Goal: Navigation & Orientation: Find specific page/section

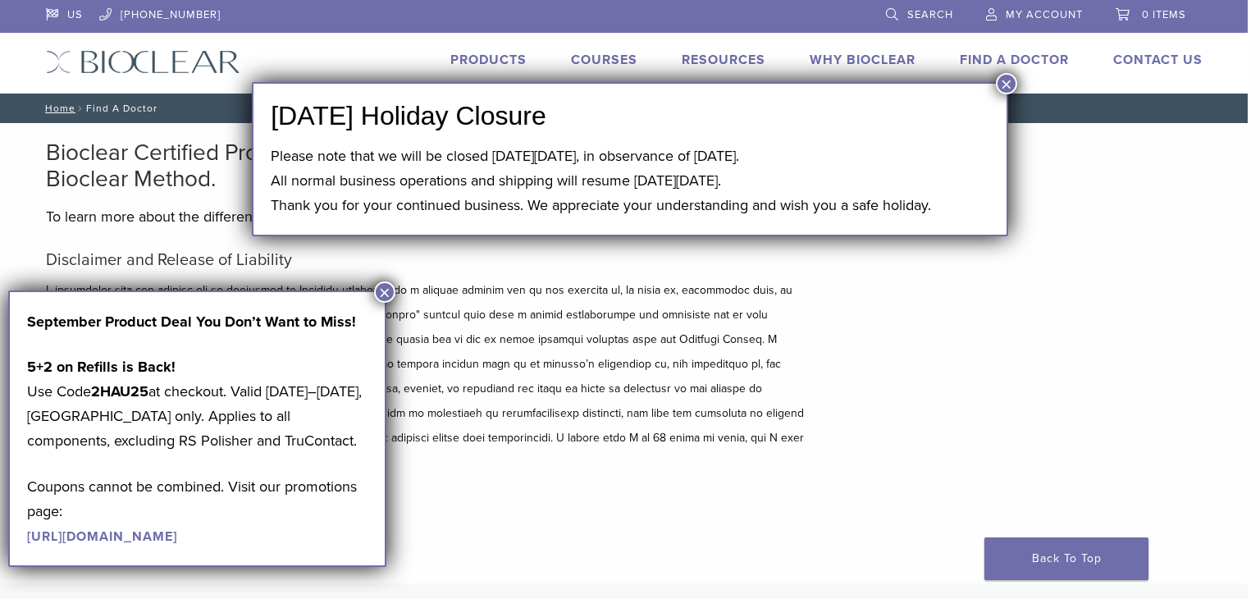
click at [1008, 82] on button "×" at bounding box center [1006, 83] width 21 height 21
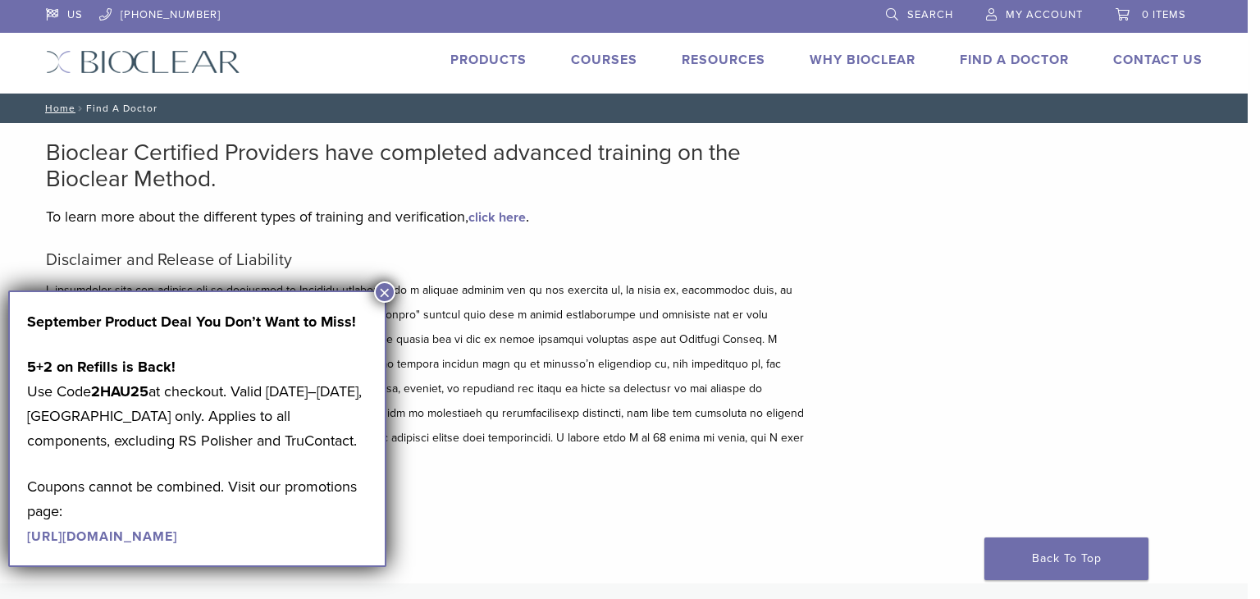
click at [383, 293] on button "×" at bounding box center [384, 291] width 21 height 21
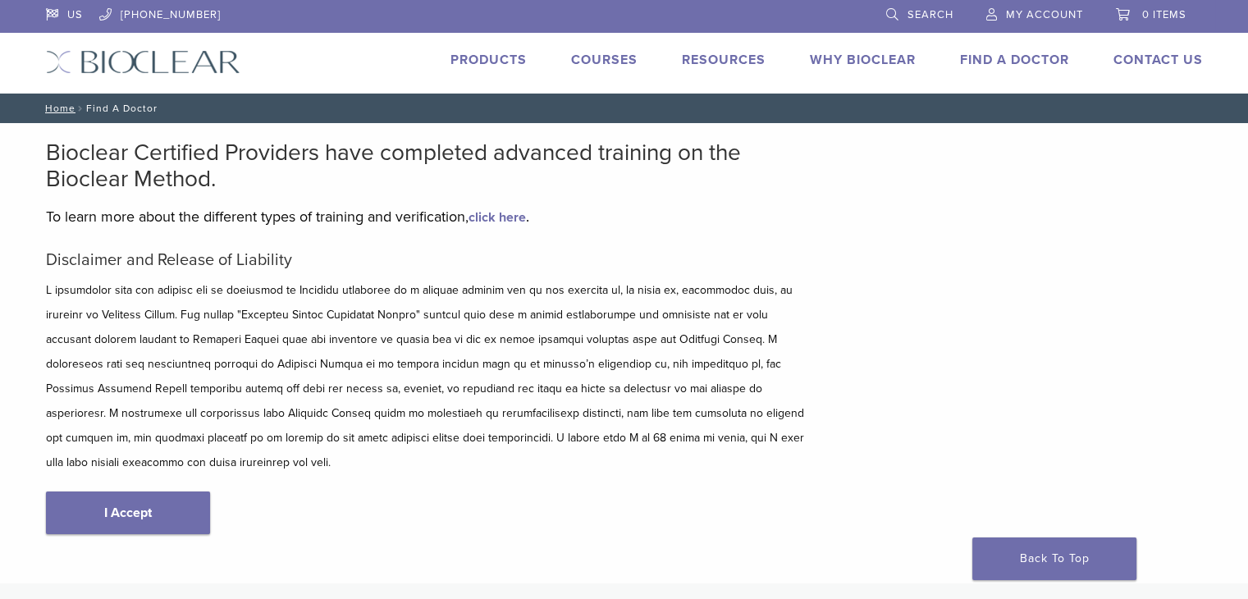
click at [987, 60] on link "Find A Doctor" at bounding box center [1014, 60] width 109 height 16
click at [72, 491] on link "I Accept" at bounding box center [128, 512] width 164 height 43
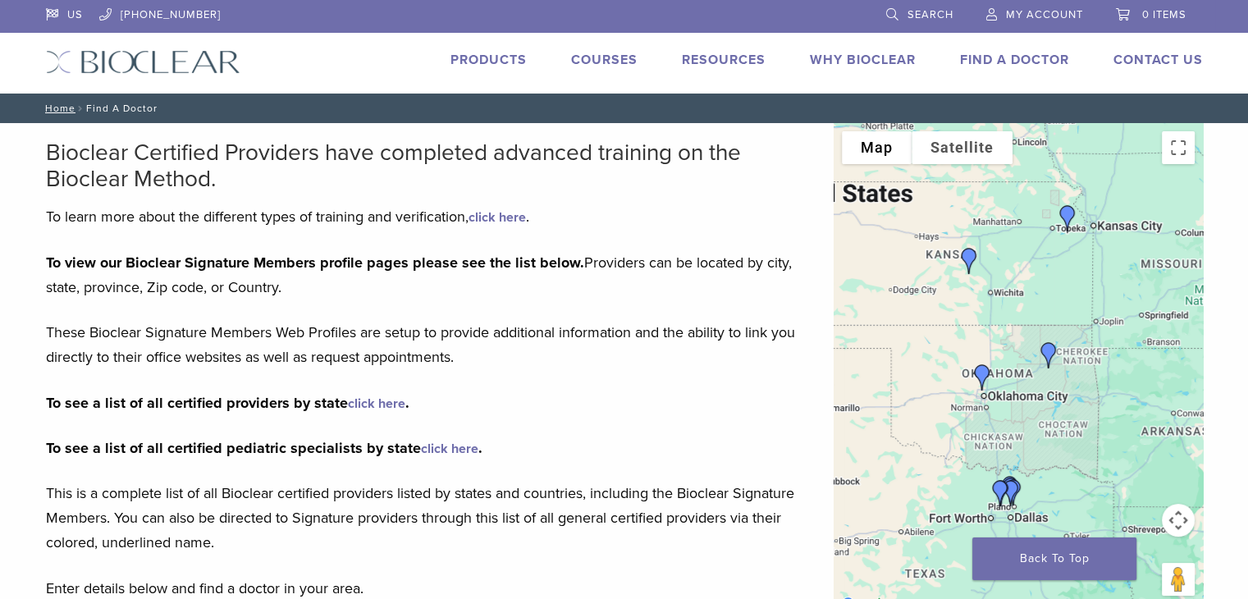
click at [1045, 347] on img "Dr. Todd Gentling" at bounding box center [1048, 355] width 39 height 39
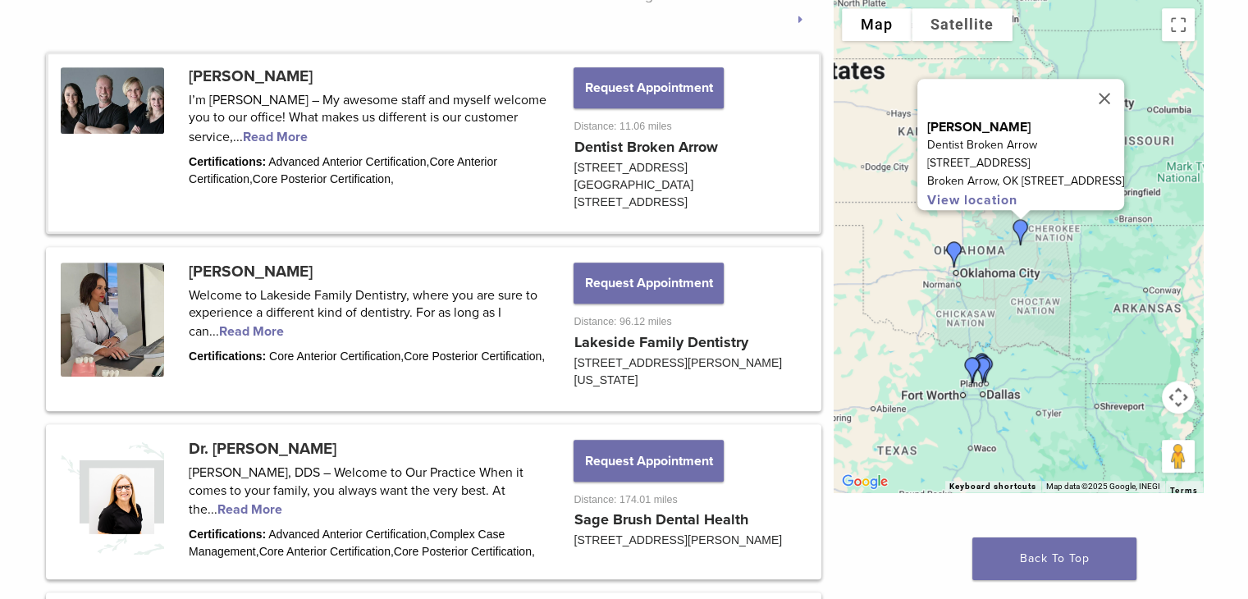
scroll to position [901, 0]
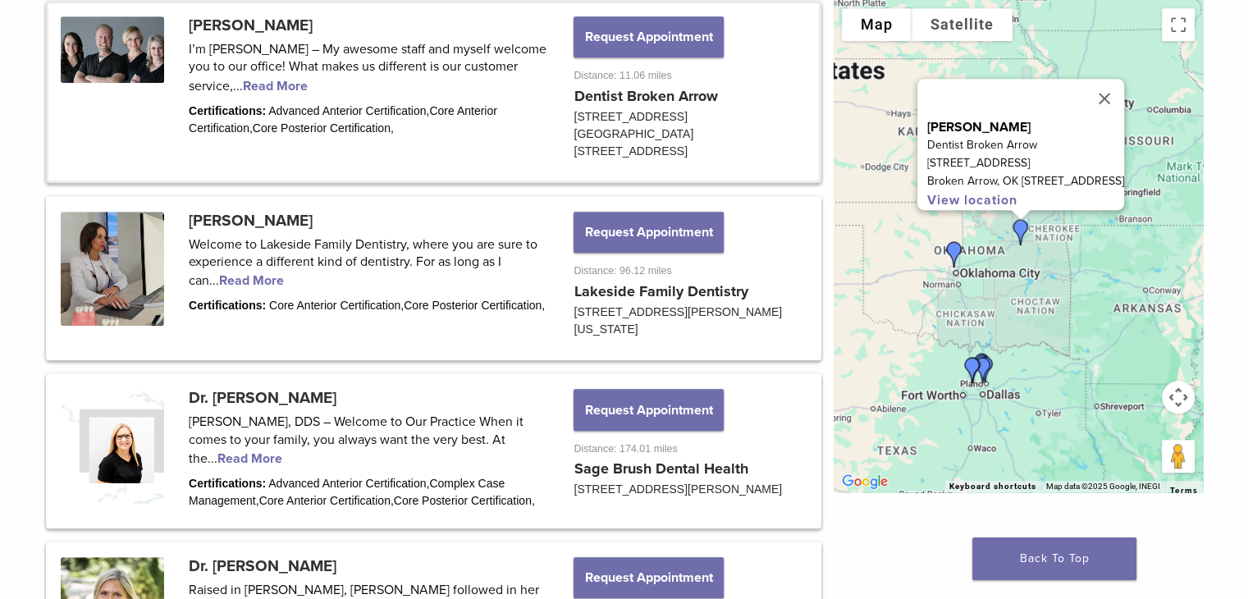
click at [1022, 291] on div "To navigate, press the arrow keys. [PERSON_NAME] Dentist Broken Arrow [STREET_A…" at bounding box center [1018, 246] width 369 height 492
click at [1022, 291] on div "[PERSON_NAME] Dentist Broken Arrow [STREET_ADDRESS][GEOGRAPHIC_DATA][STREET_ADD…" at bounding box center [1018, 246] width 369 height 492
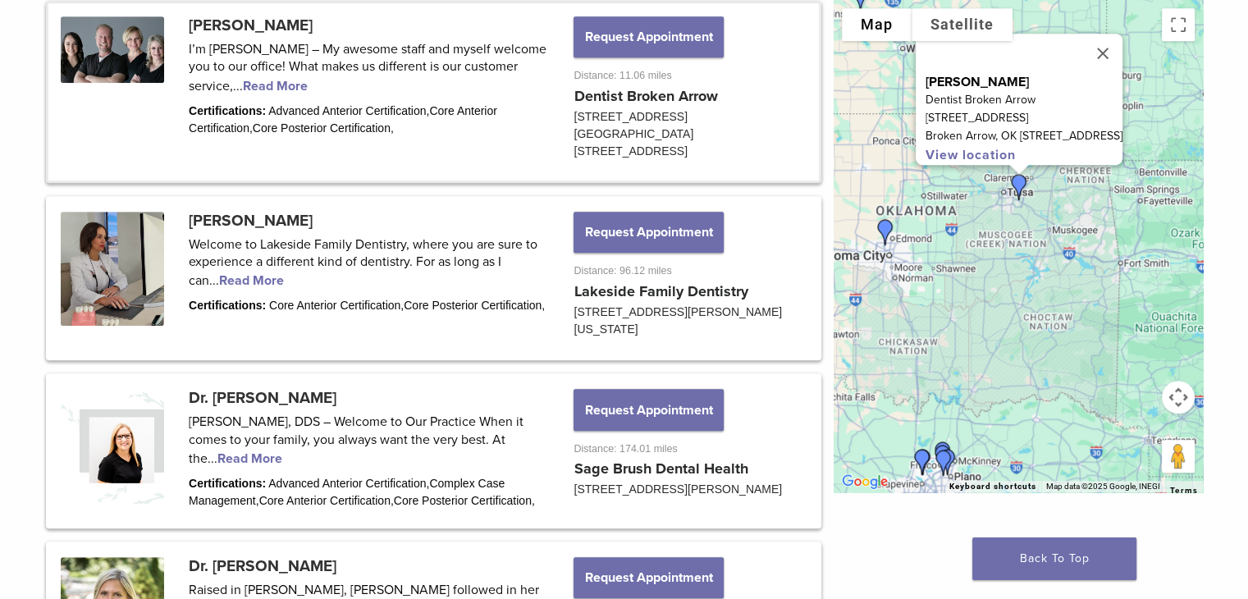
click at [1014, 233] on div "[PERSON_NAME] Dentist Broken Arrow [STREET_ADDRESS][GEOGRAPHIC_DATA][STREET_ADD…" at bounding box center [1018, 246] width 369 height 492
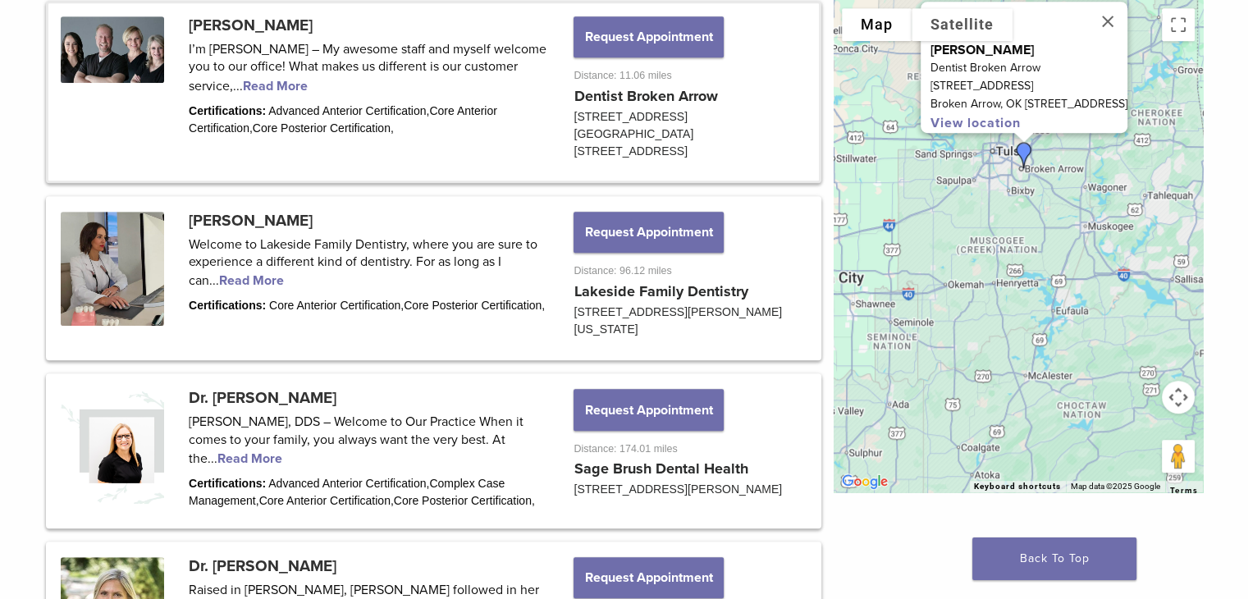
click at [1012, 204] on div "[PERSON_NAME] Dentist Broken Arrow [STREET_ADDRESS][GEOGRAPHIC_DATA][STREET_ADD…" at bounding box center [1018, 246] width 369 height 492
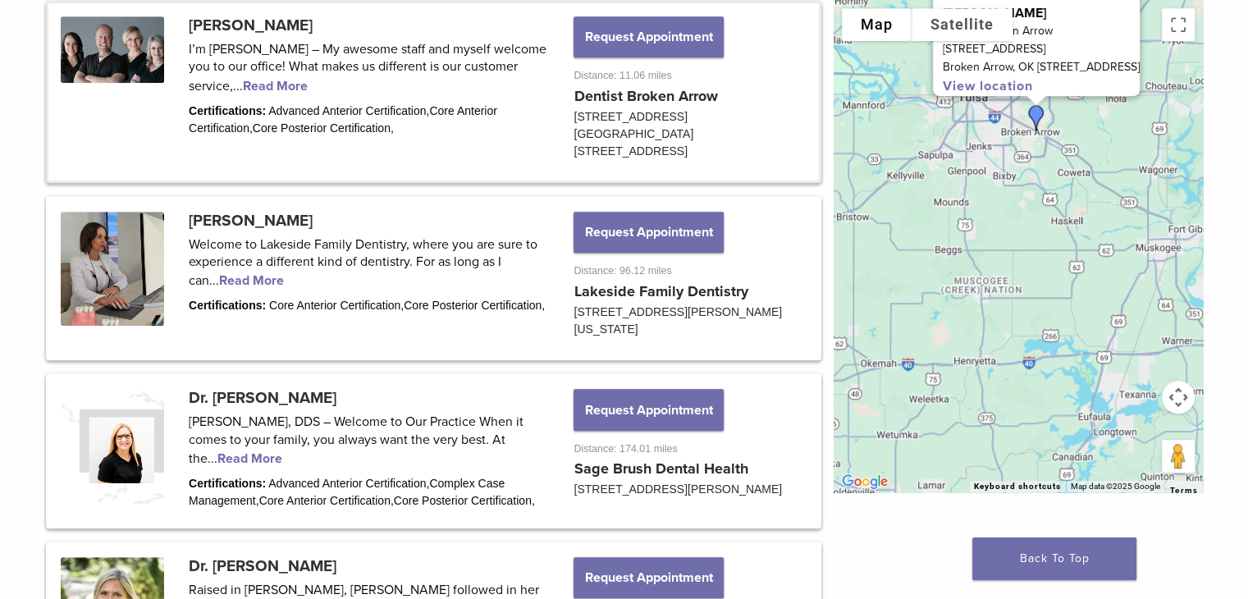
click at [1009, 158] on div "[PERSON_NAME] Dentist Broken Arrow [STREET_ADDRESS][GEOGRAPHIC_DATA][STREET_ADD…" at bounding box center [1018, 246] width 369 height 492
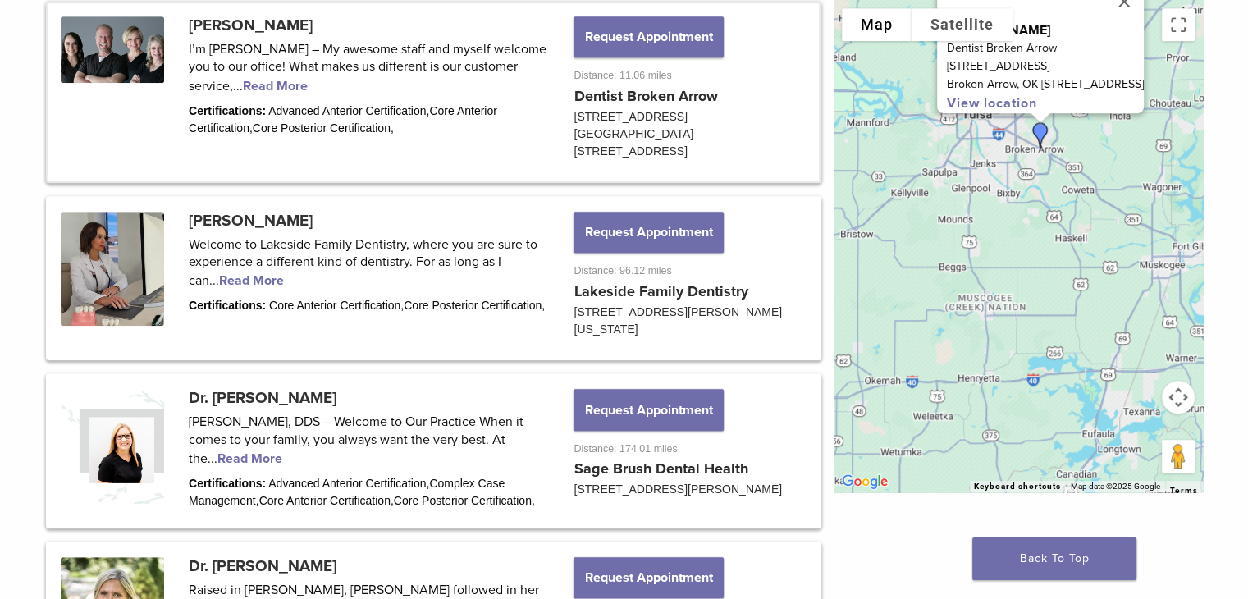
drag, startPoint x: 1009, startPoint y: 158, endPoint x: 1021, endPoint y: 207, distance: 49.8
click at [1015, 185] on div "[PERSON_NAME] Dentist Broken Arrow [STREET_ADDRESS][GEOGRAPHIC_DATA][STREET_ADD…" at bounding box center [1018, 246] width 369 height 492
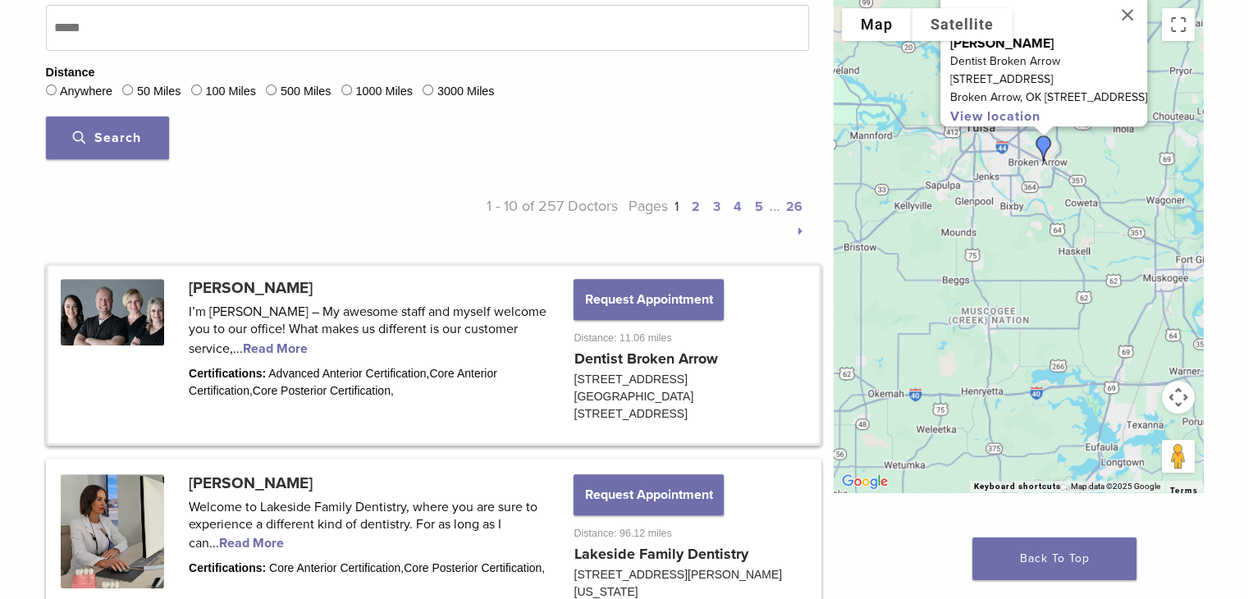
scroll to position [628, 0]
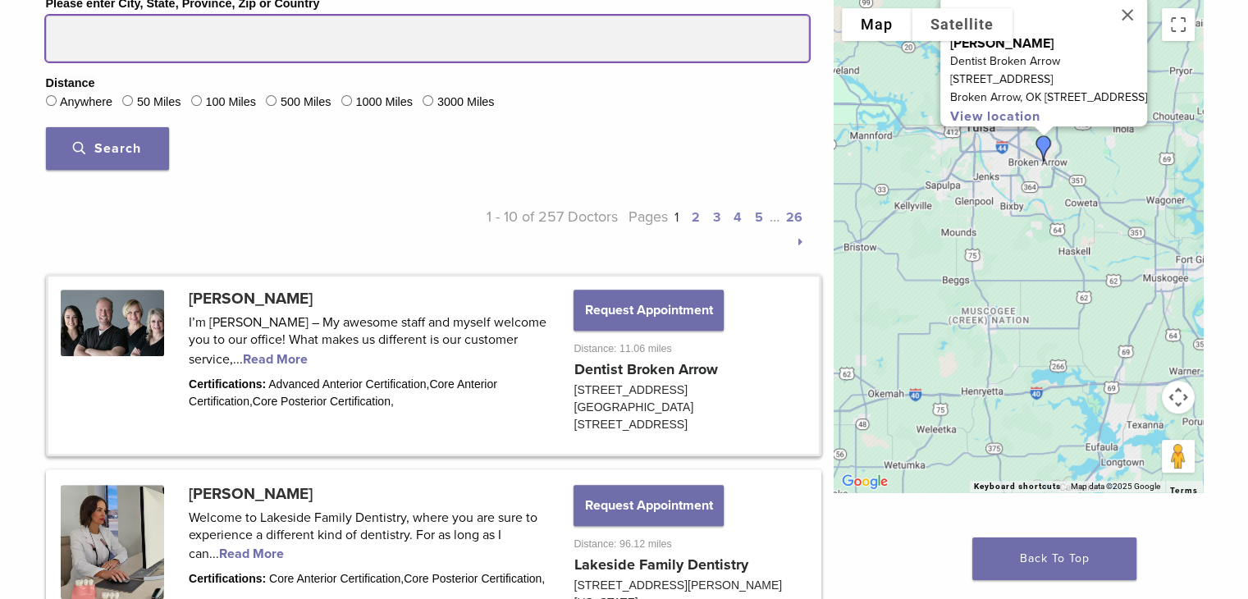
click at [129, 40] on input "Please enter City, State, Province, Zip or Country" at bounding box center [427, 39] width 763 height 46
type input "*********"
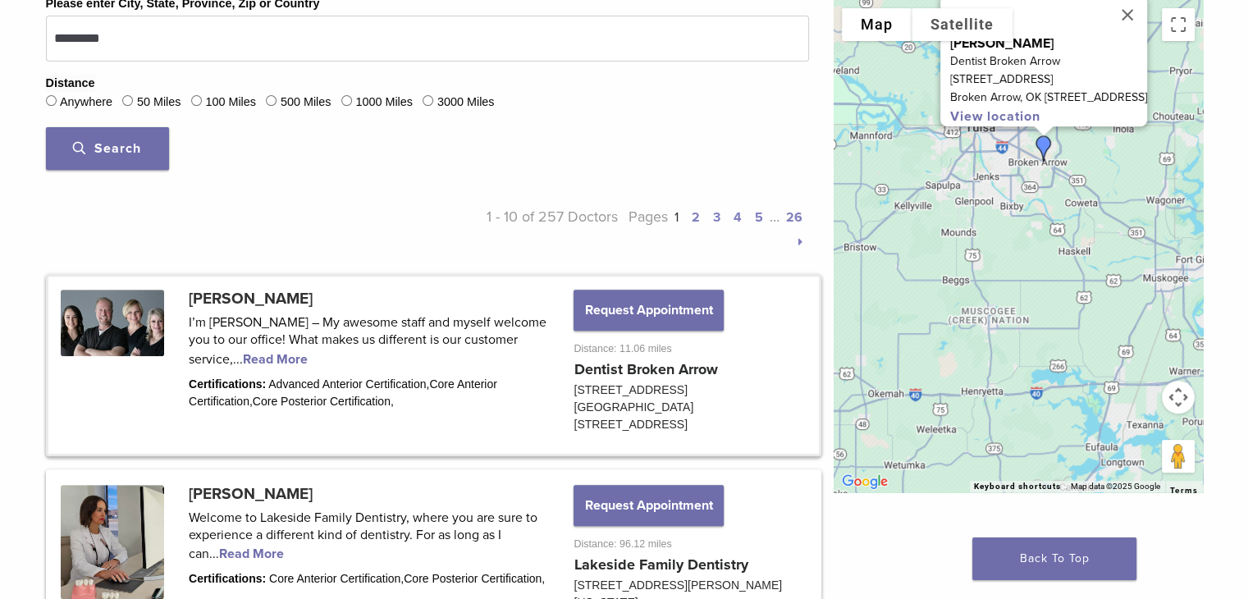
click at [118, 140] on span "Search" at bounding box center [107, 148] width 68 height 16
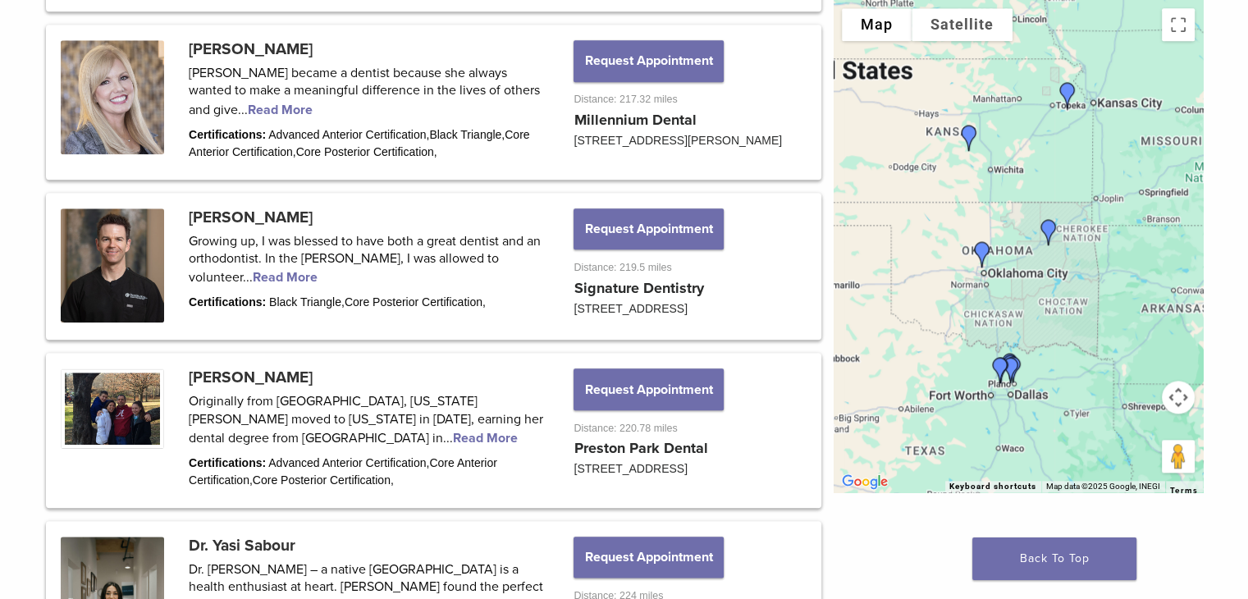
scroll to position [1789, 0]
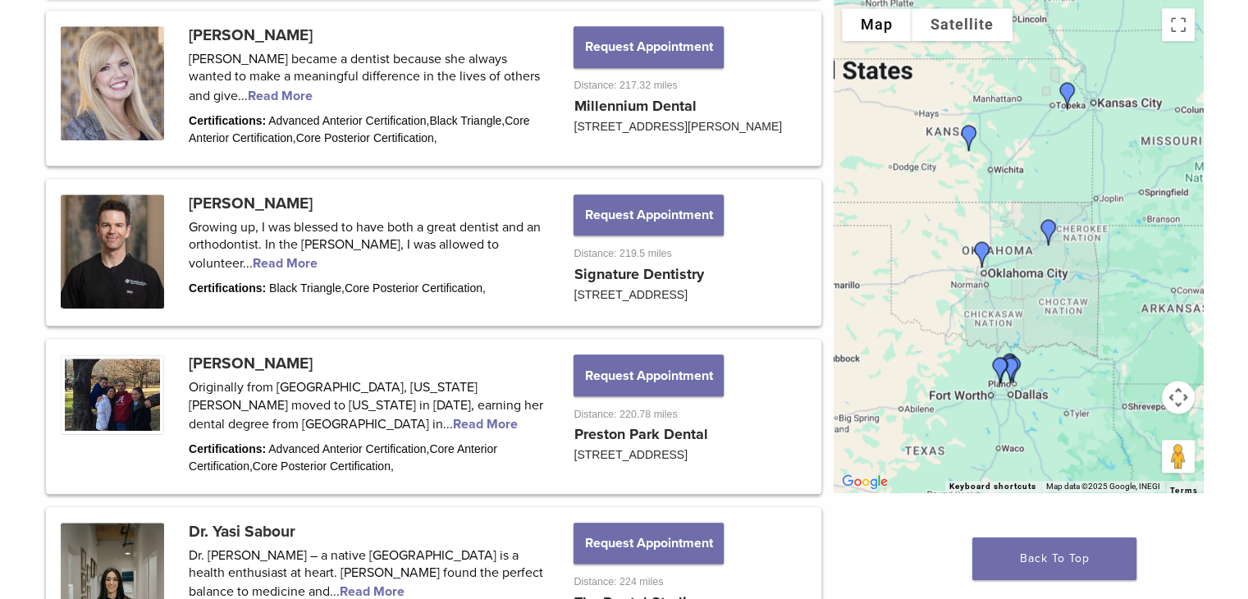
click at [1054, 258] on div at bounding box center [1018, 246] width 369 height 492
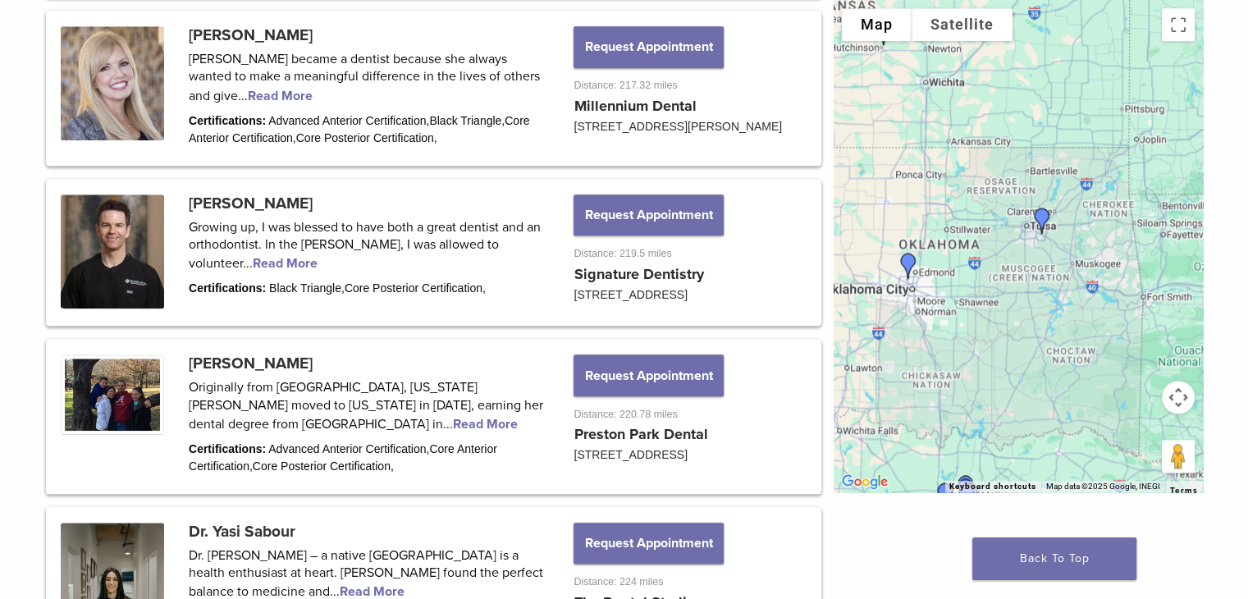
click at [1044, 230] on img "Dr. Todd Gentling" at bounding box center [1041, 220] width 39 height 39
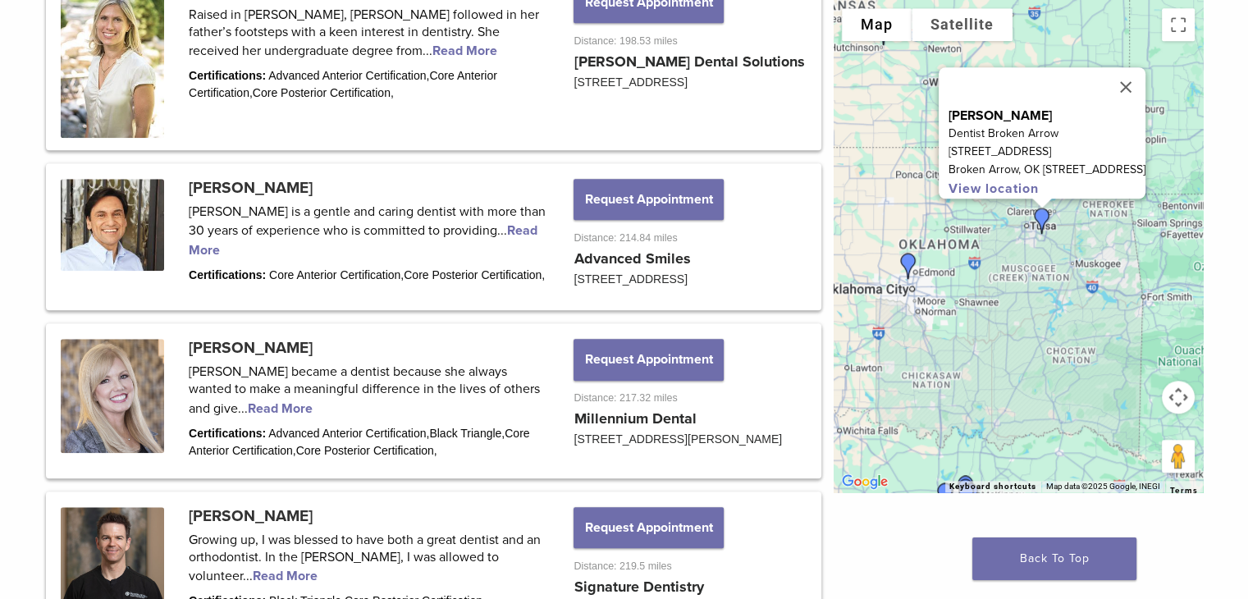
click at [1044, 230] on img "Dr. Todd Gentling" at bounding box center [1041, 220] width 39 height 39
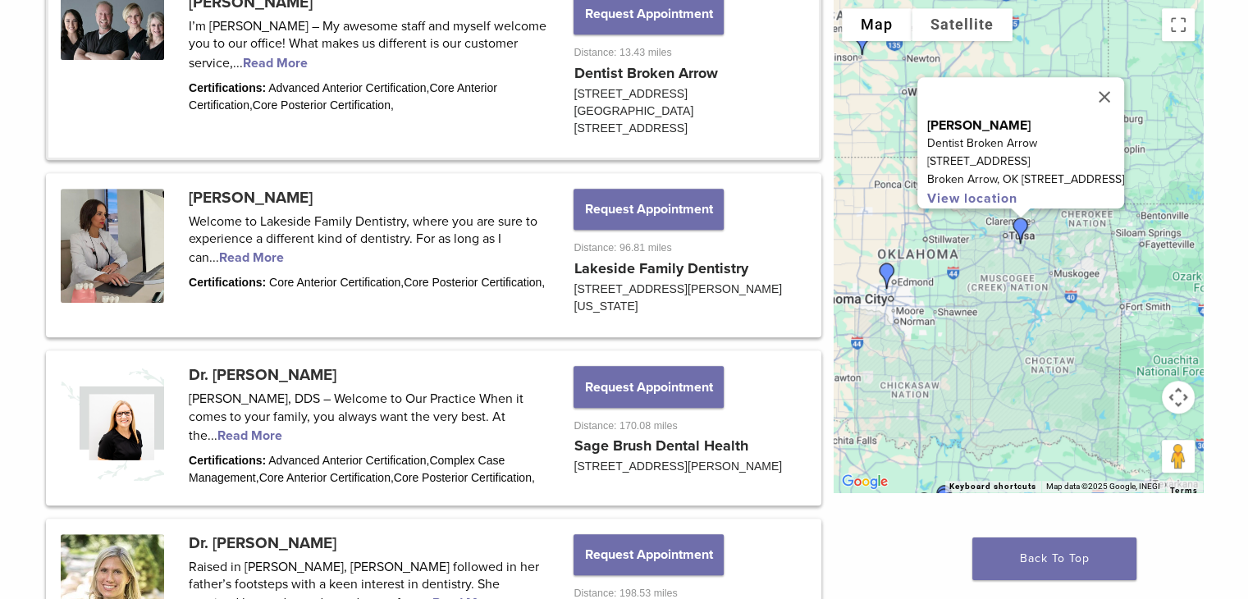
scroll to position [901, 0]
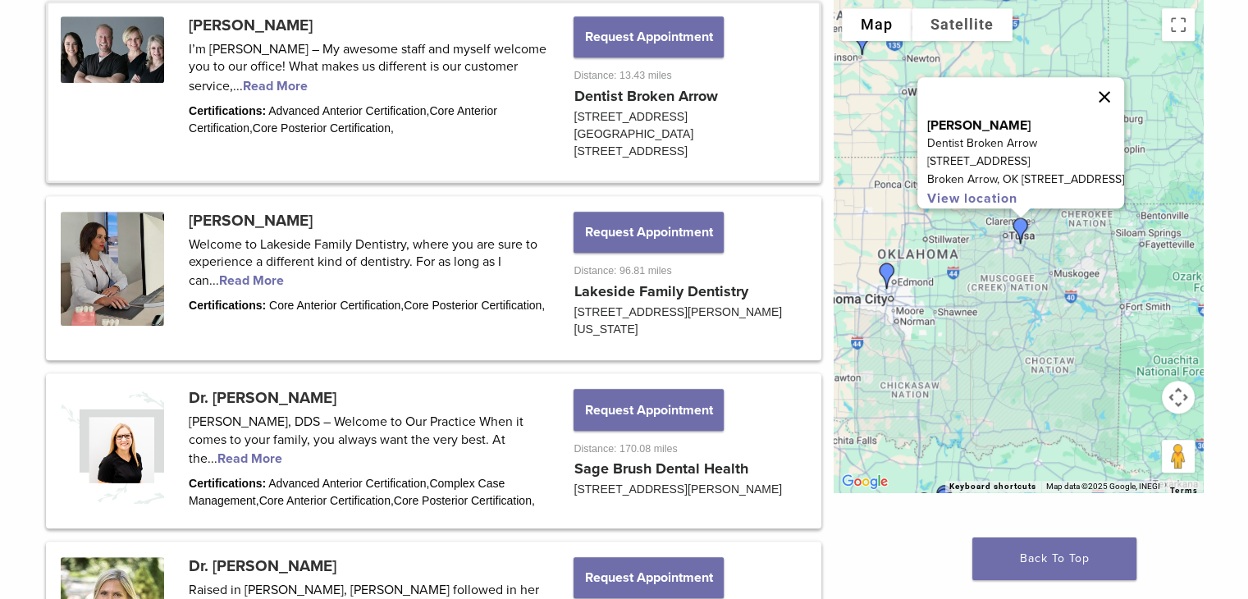
click at [1124, 77] on button "Close" at bounding box center [1104, 96] width 39 height 39
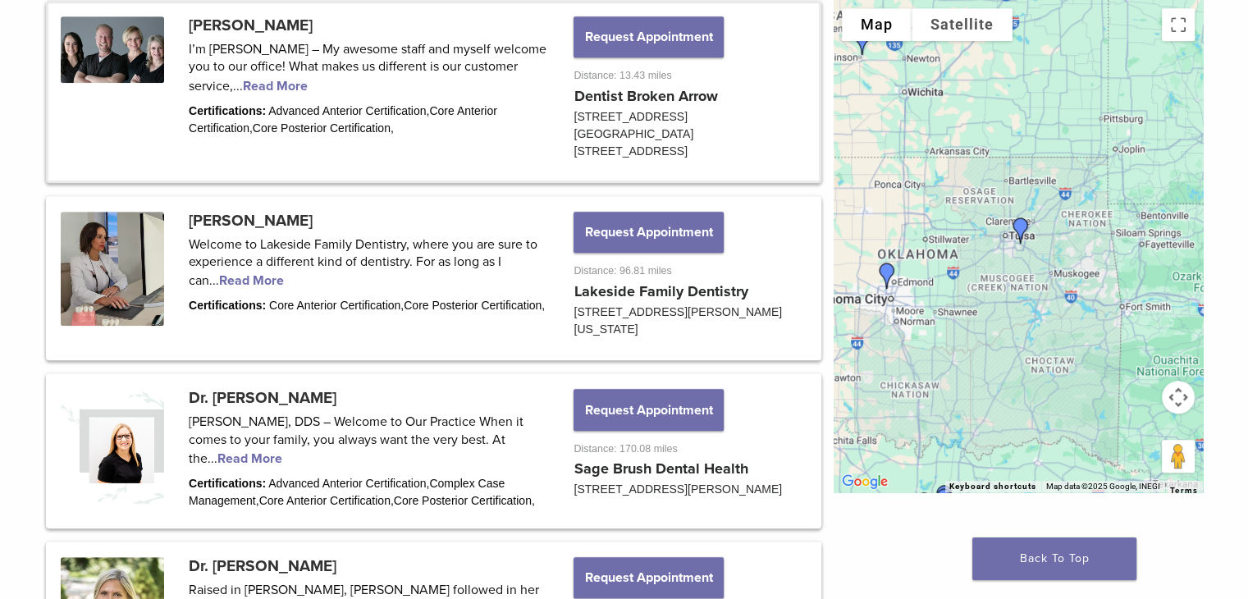
scroll to position [0, 0]
